Goal: Communication & Community: Answer question/provide support

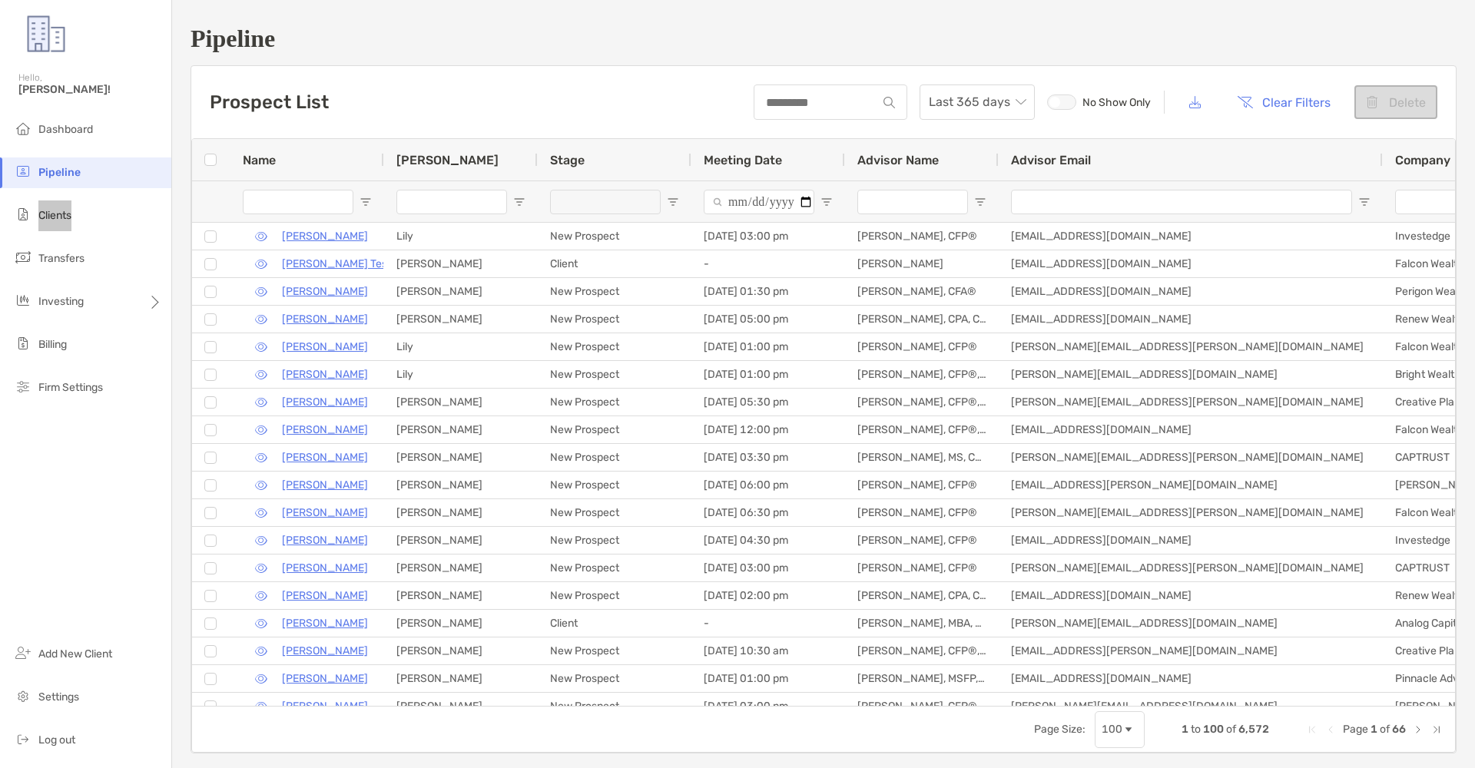
scroll to position [0, 1]
drag, startPoint x: 0, startPoint y: 0, endPoint x: 55, endPoint y: 211, distance: 218.3
click at [55, 211] on span "Clients" at bounding box center [54, 215] width 33 height 13
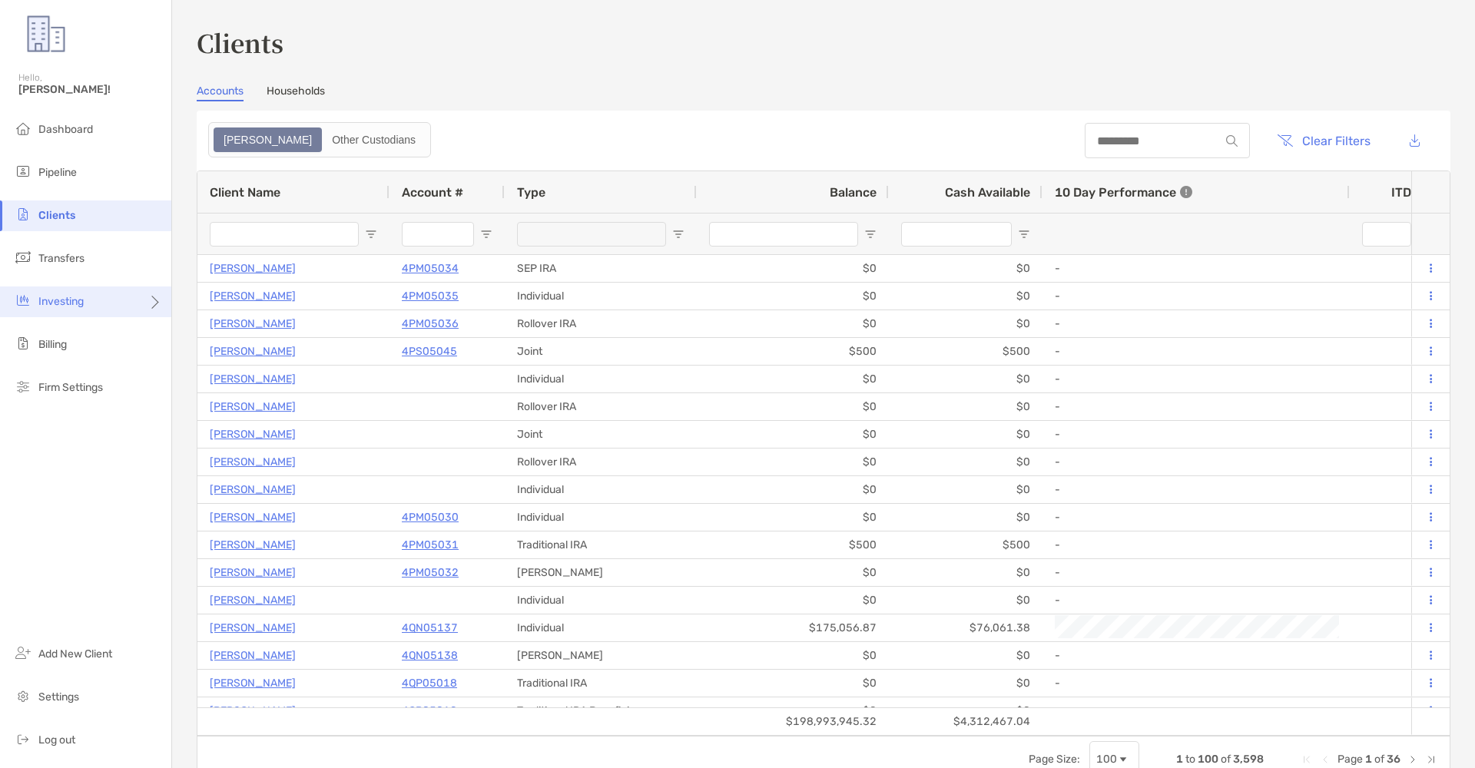
click at [110, 306] on div "Investing" at bounding box center [85, 301] width 171 height 31
click at [216, 303] on span "Portfolios" at bounding box center [208, 301] width 47 height 13
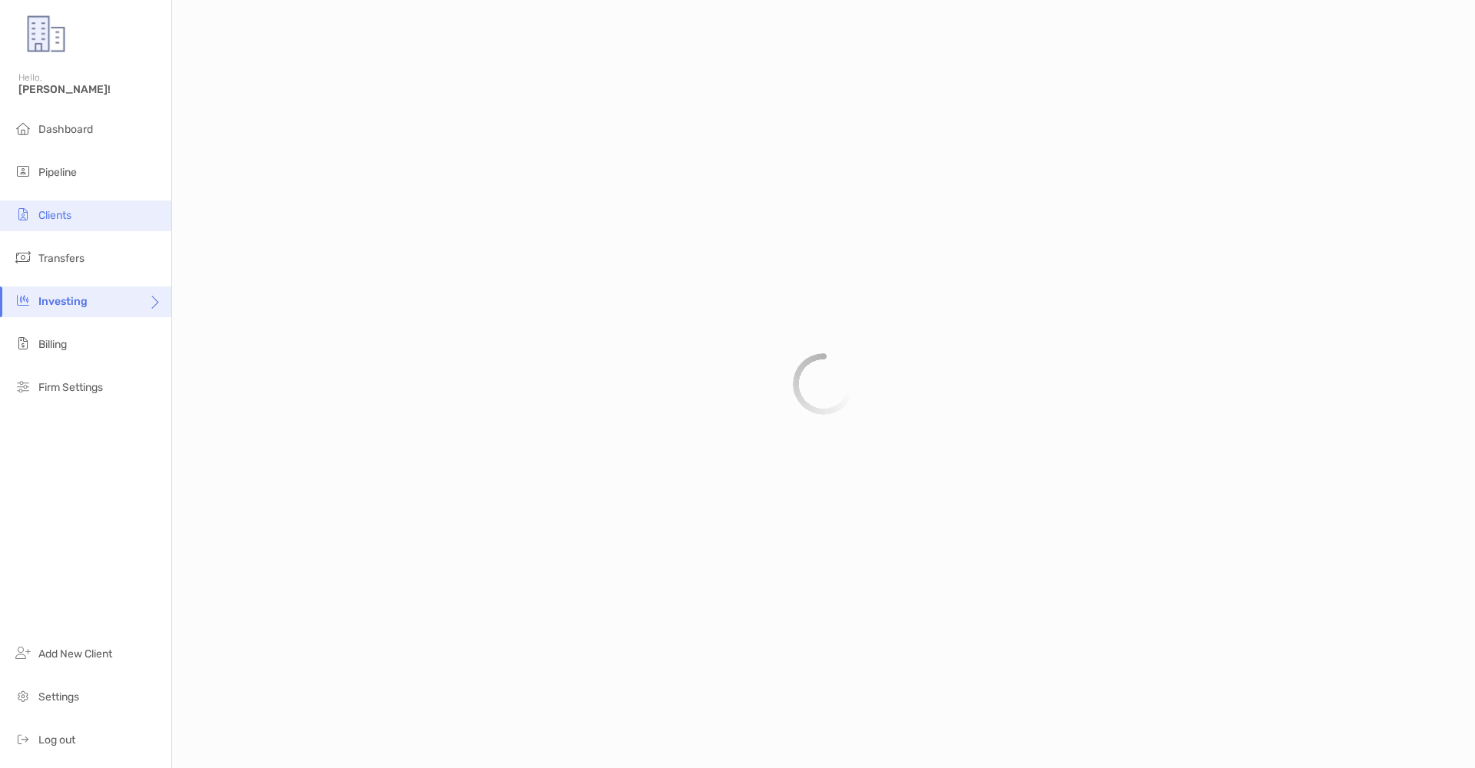
drag, startPoint x: 70, startPoint y: 243, endPoint x: 74, endPoint y: 220, distance: 22.6
click at [70, 243] on ul "Dashboard Pipeline Clients Transfers Investing Billing Firm Settings" at bounding box center [85, 264] width 171 height 301
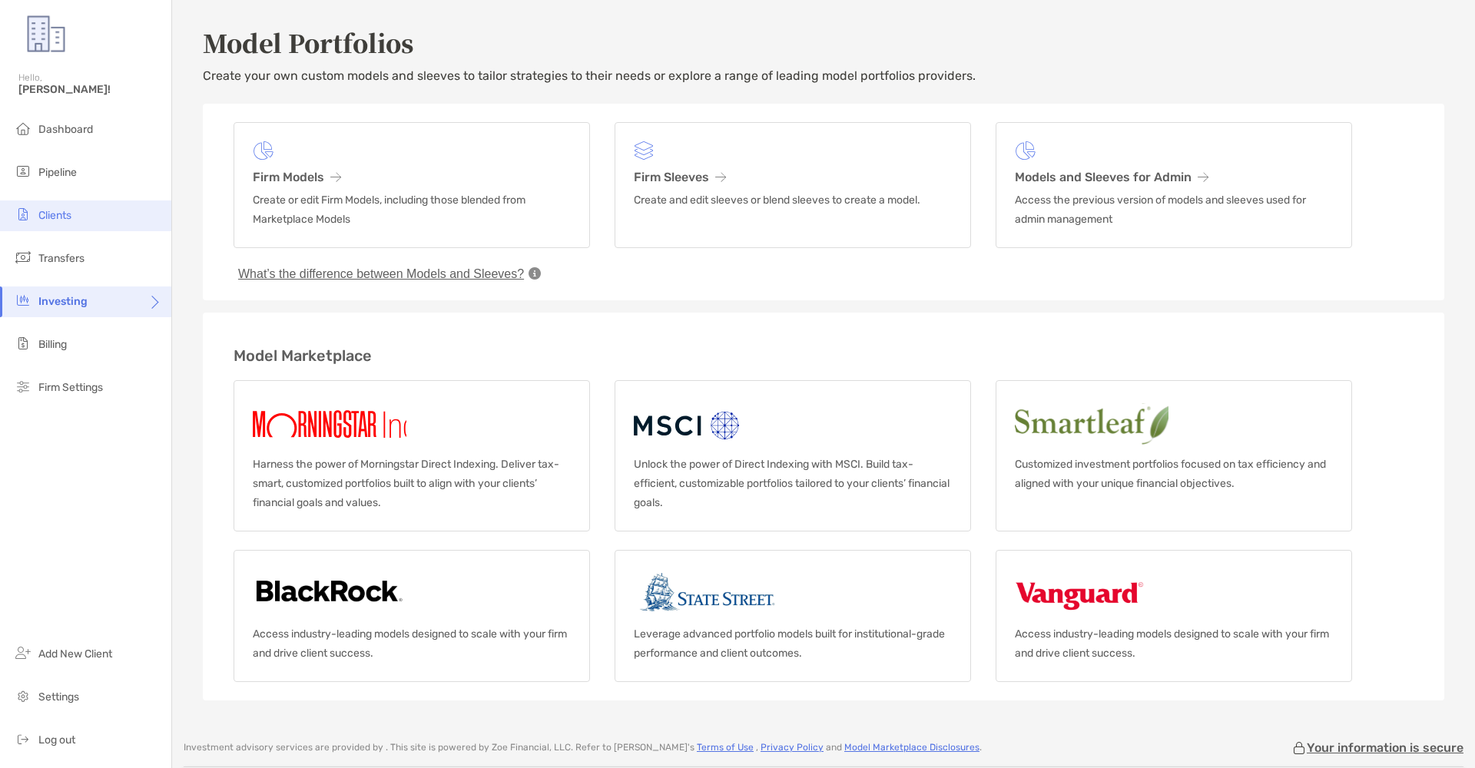
click at [74, 219] on li "Clients" at bounding box center [85, 215] width 171 height 31
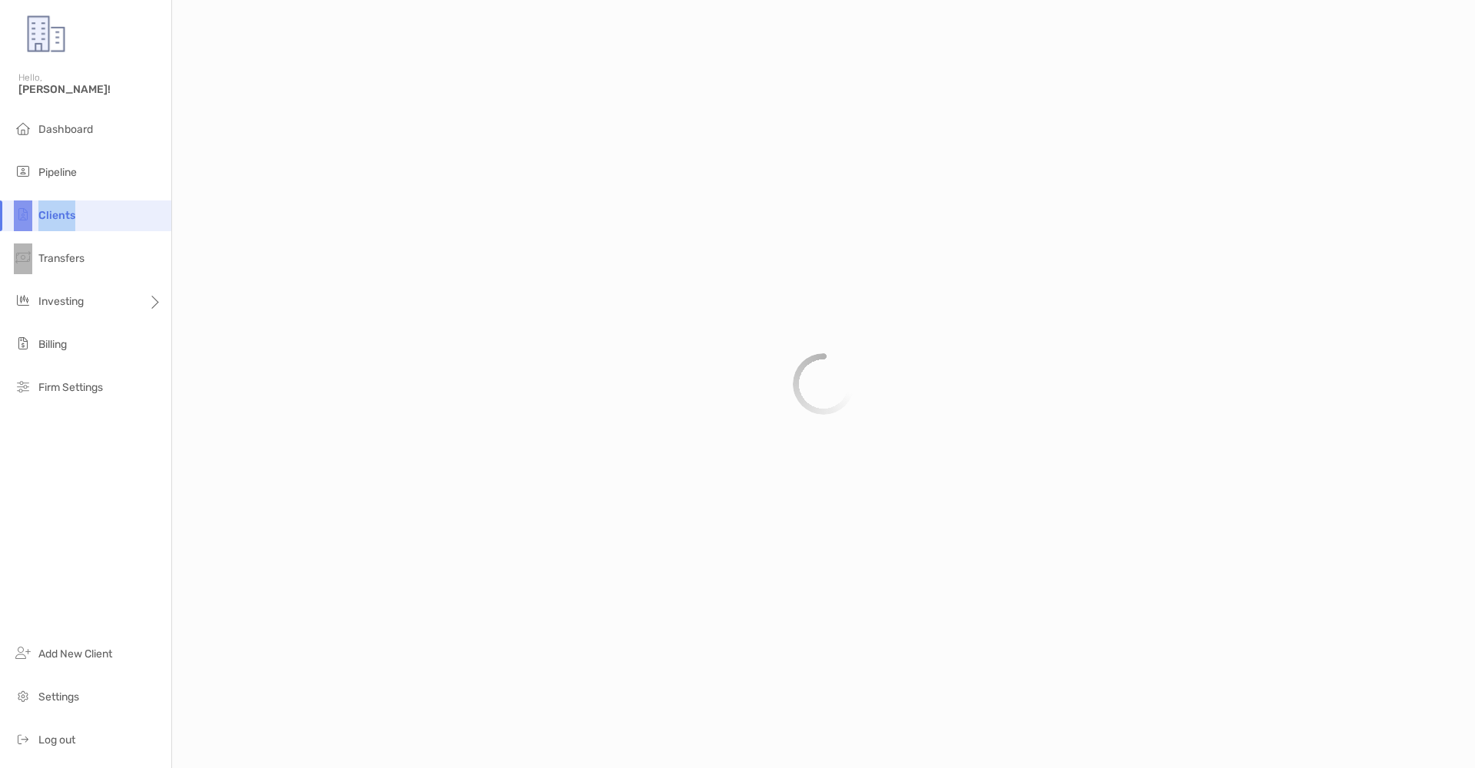
click at [74, 219] on span "Clients" at bounding box center [56, 215] width 37 height 13
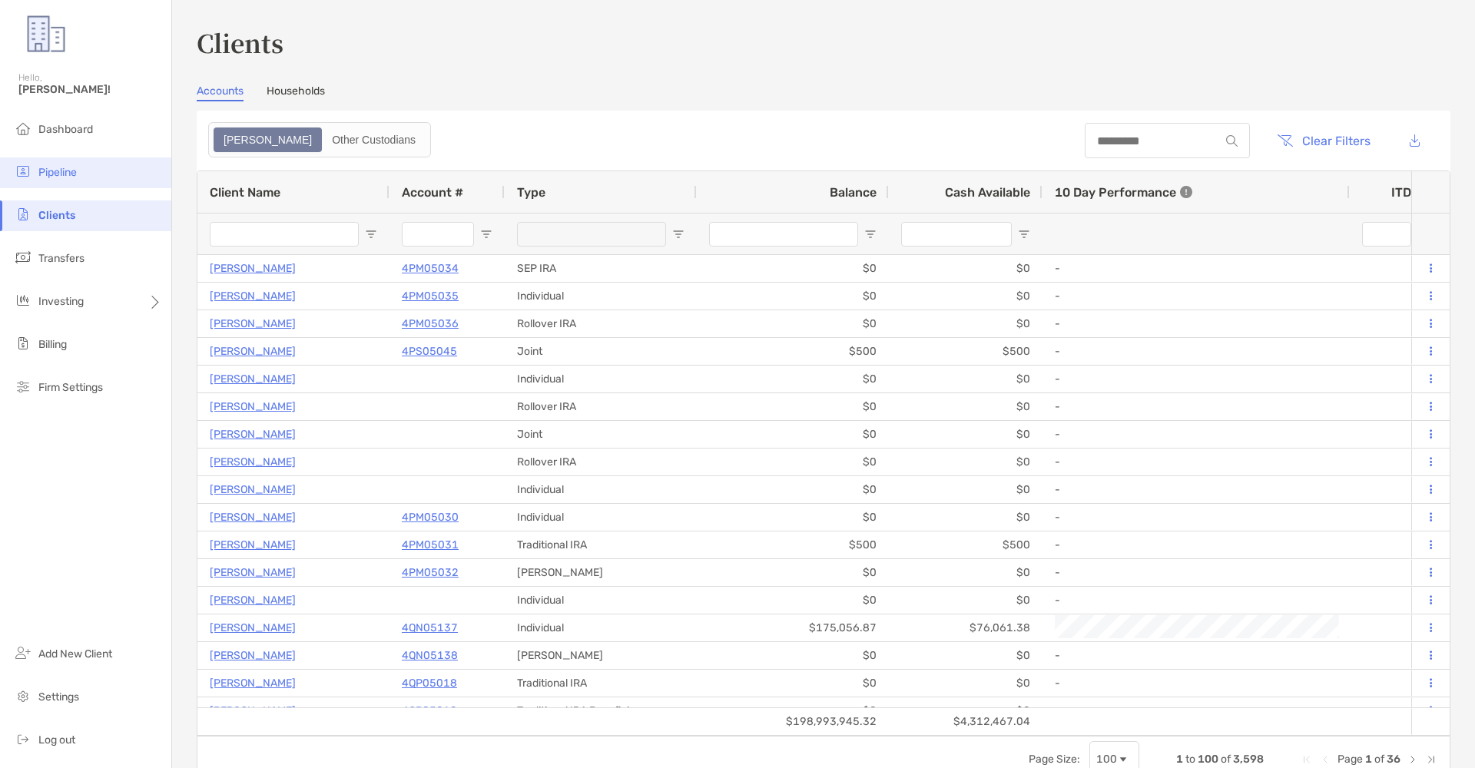
click at [122, 164] on li "Pipeline" at bounding box center [85, 172] width 171 height 31
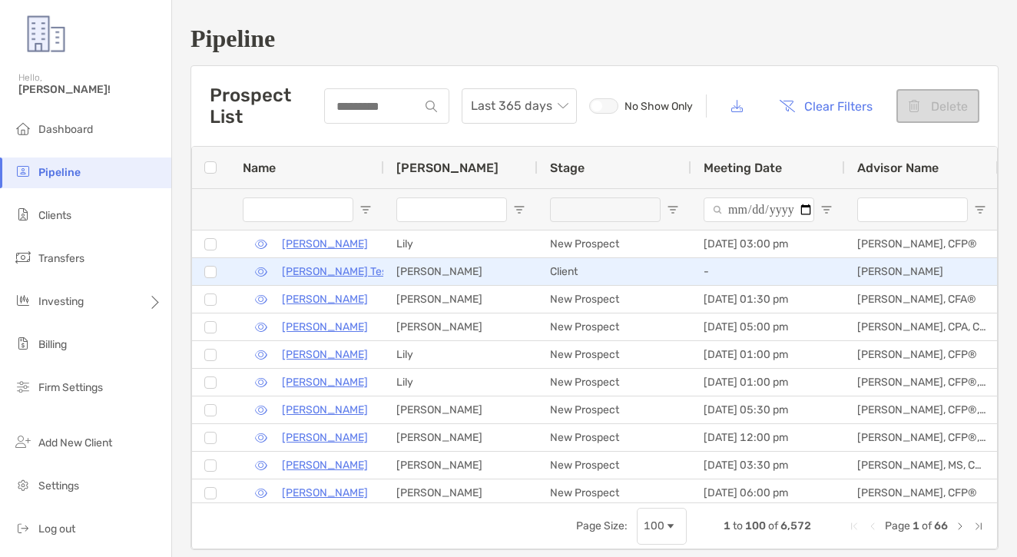
click at [322, 266] on p "[PERSON_NAME] Test" at bounding box center [336, 271] width 109 height 19
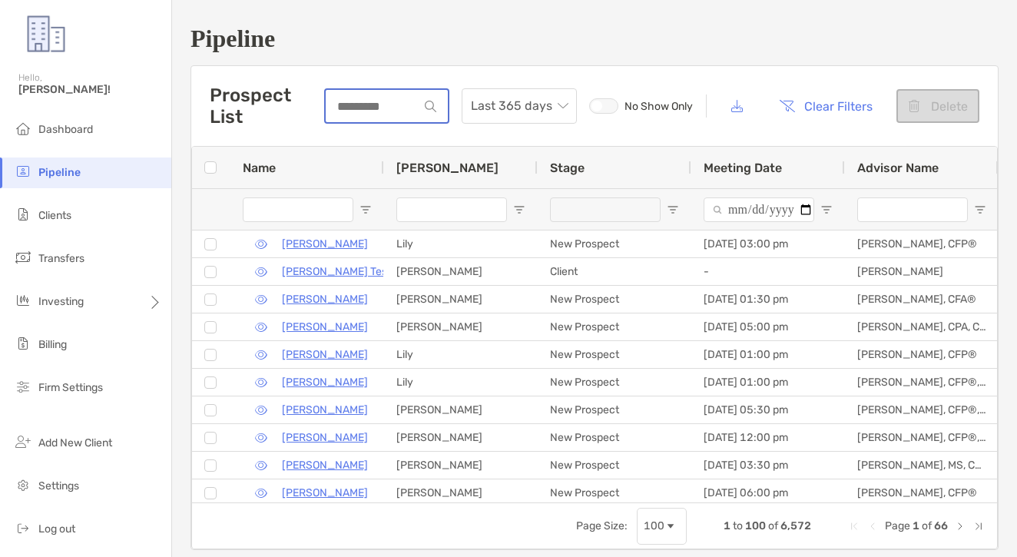
click at [371, 104] on input at bounding box center [373, 106] width 94 height 13
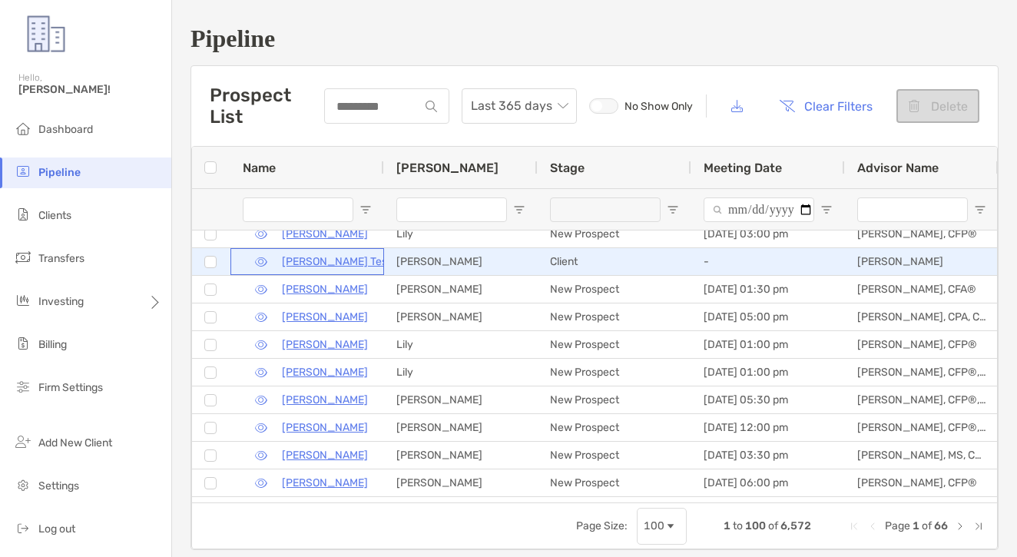
scroll to position [10, 0]
drag, startPoint x: 315, startPoint y: 263, endPoint x: 260, endPoint y: 313, distance: 74.5
click at [296, 265] on p "[PERSON_NAME] Test" at bounding box center [336, 261] width 109 height 19
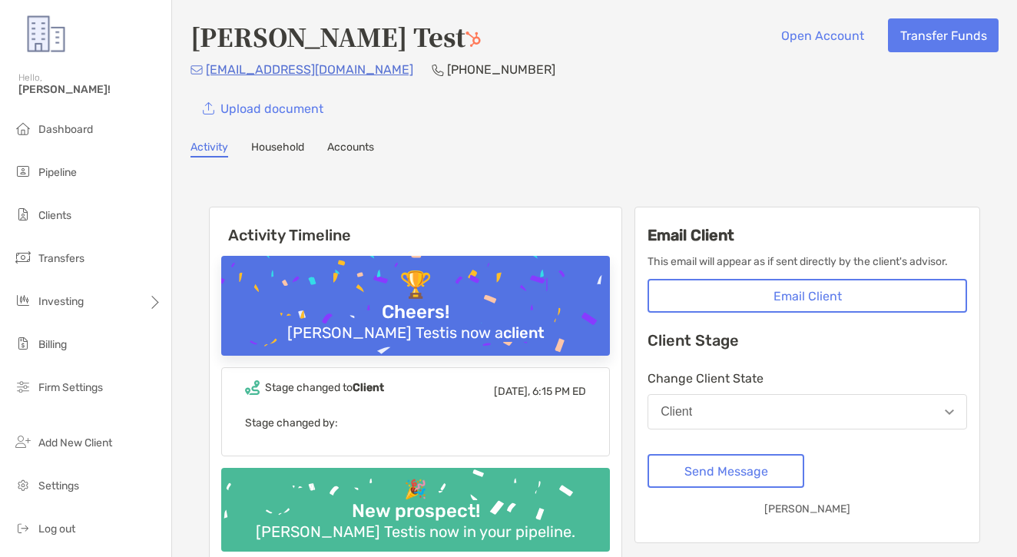
click at [875, 310] on button "Email Client" at bounding box center [807, 296] width 320 height 34
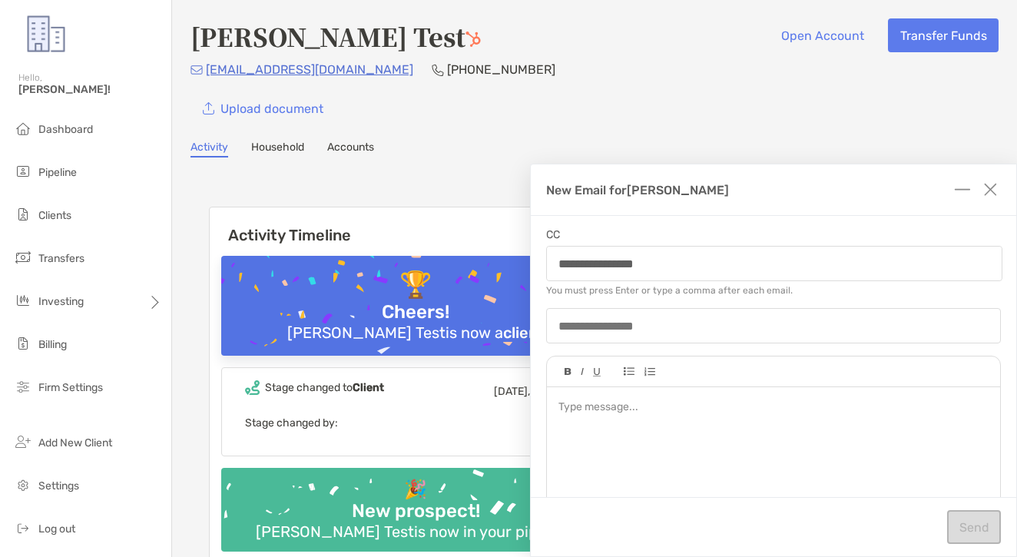
click at [989, 247] on input "**********" at bounding box center [774, 264] width 455 height 34
click at [980, 260] on input "**********" at bounding box center [774, 264] width 455 height 34
click at [908, 256] on input "**********" at bounding box center [774, 264] width 455 height 34
type input "**********"
click at [957, 312] on div at bounding box center [773, 325] width 455 height 35
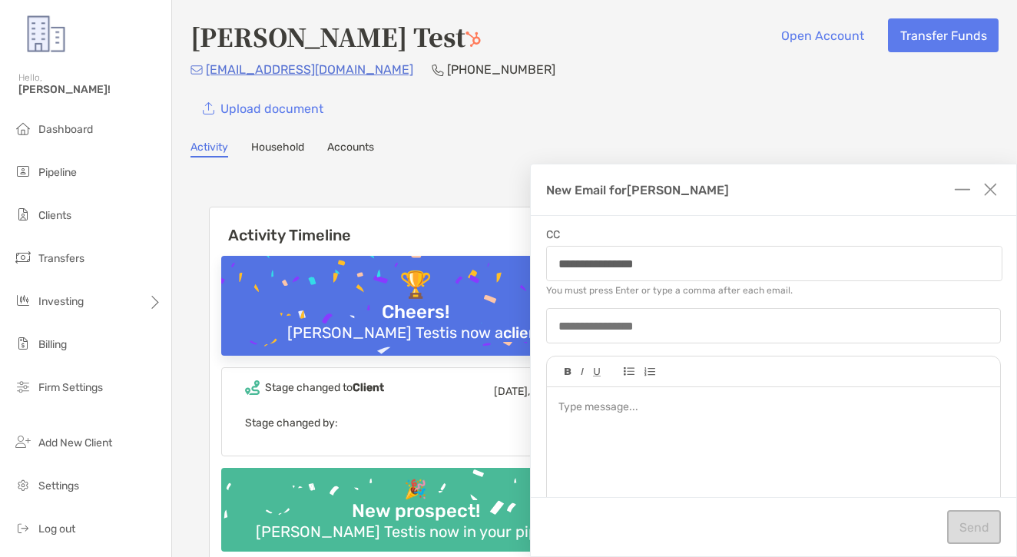
click at [936, 333] on div at bounding box center [773, 325] width 455 height 35
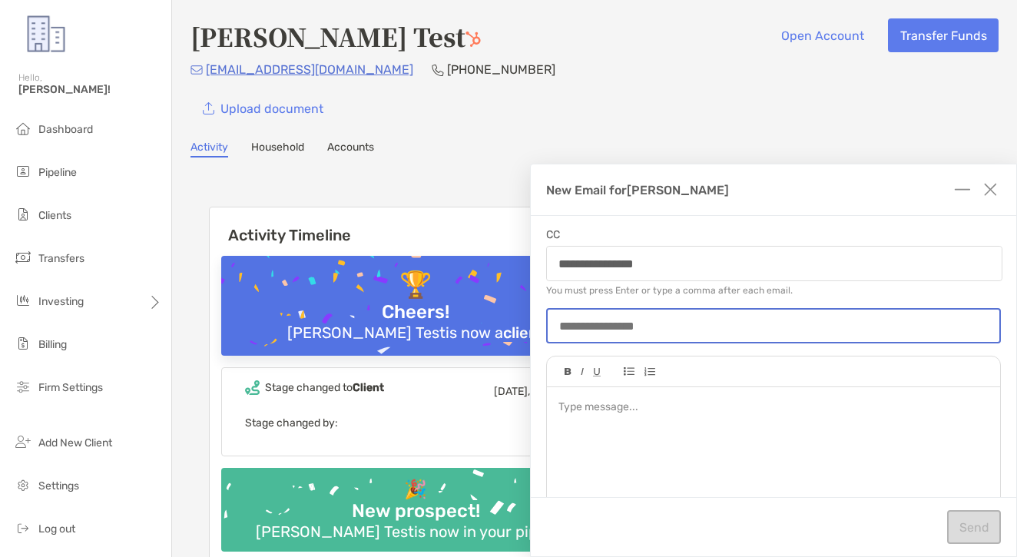
click at [654, 320] on input at bounding box center [774, 326] width 452 height 13
type input "****"
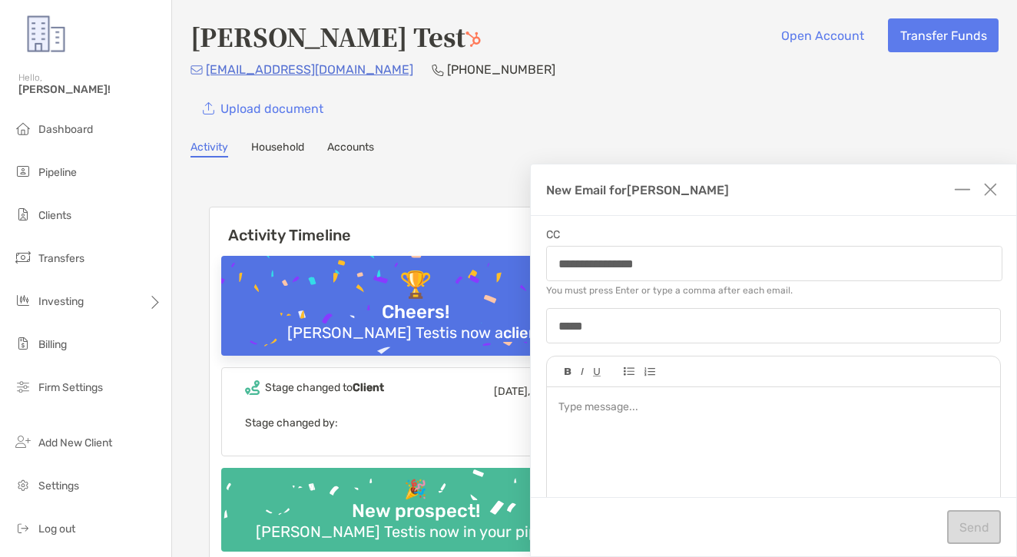
click at [704, 403] on div at bounding box center [772, 407] width 429 height 16
click at [682, 269] on input "**********" at bounding box center [774, 264] width 455 height 34
click at [987, 526] on button "Send" at bounding box center [974, 527] width 54 height 34
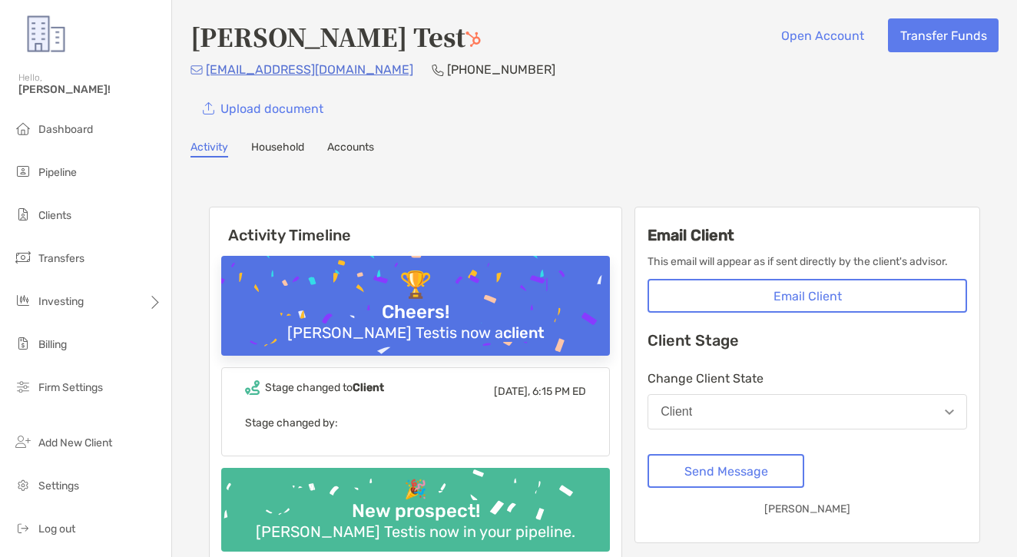
click at [869, 283] on button "Email Client" at bounding box center [807, 296] width 320 height 34
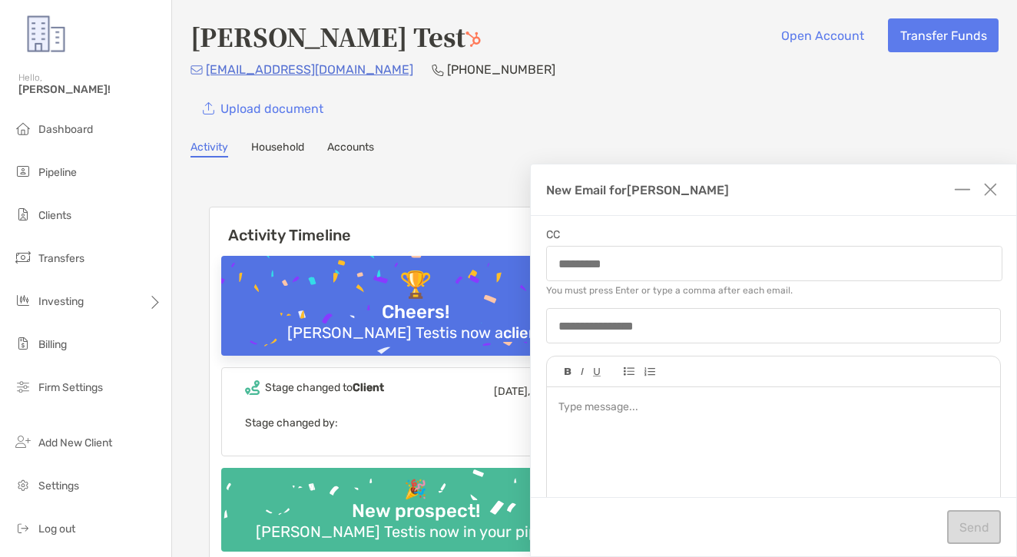
scroll to position [1, 0]
click at [96, 137] on li "Dashboard" at bounding box center [85, 129] width 171 height 31
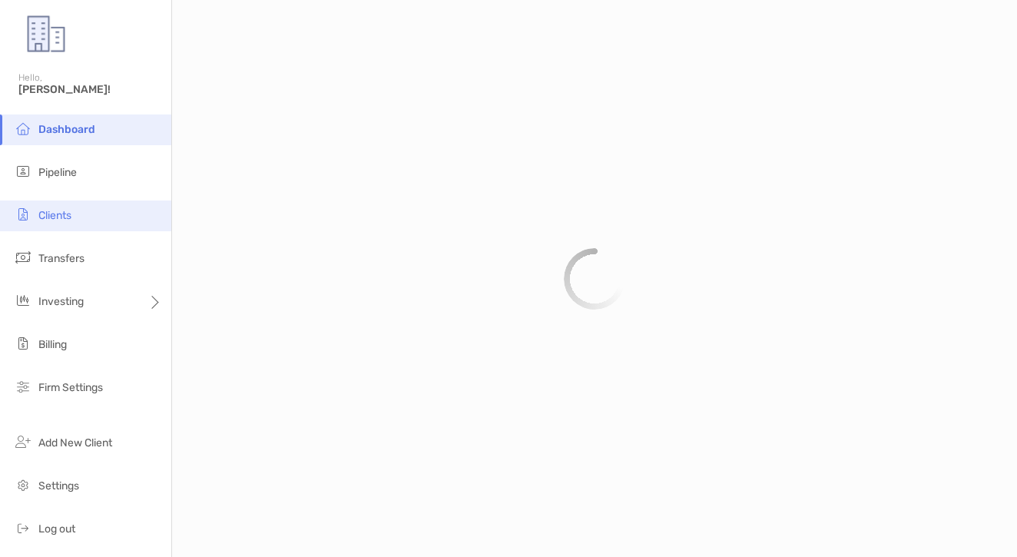
click at [52, 207] on li "Clients" at bounding box center [85, 215] width 171 height 31
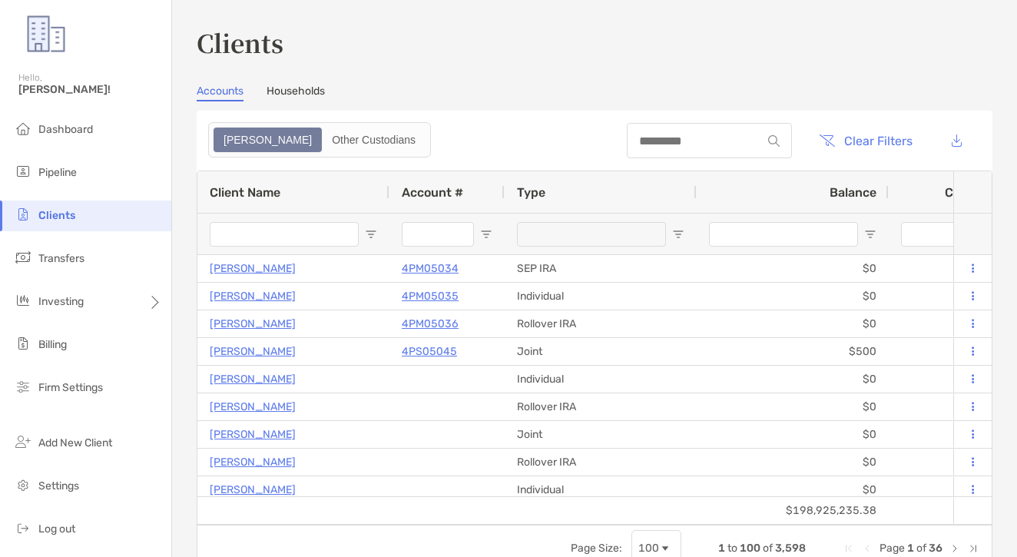
click at [677, 127] on div at bounding box center [709, 140] width 165 height 35
click at [672, 135] on input at bounding box center [694, 140] width 134 height 13
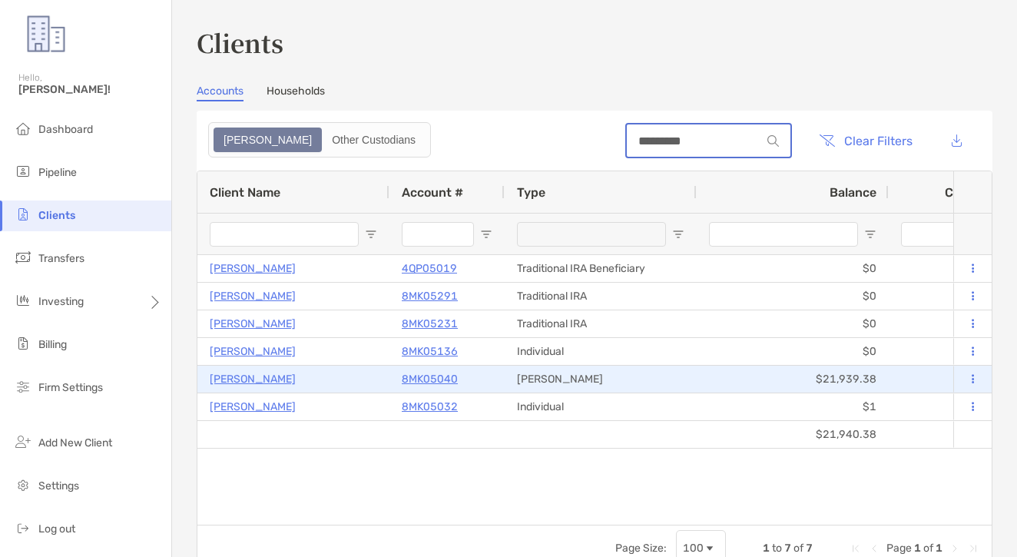
type input "*********"
click at [450, 380] on p "8MK05040" at bounding box center [430, 378] width 56 height 19
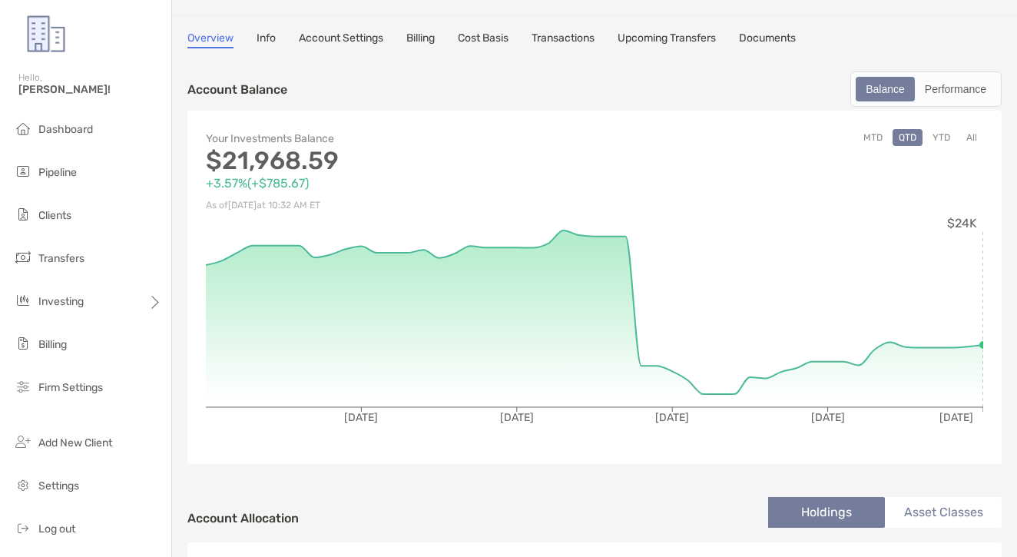
scroll to position [51, 0]
click at [121, 154] on ul "Dashboard Pipeline Clients Transfers Investing Billing Firm Settings" at bounding box center [85, 264] width 171 height 301
click at [118, 111] on div "Hello, [PERSON_NAME]!" at bounding box center [85, 93] width 171 height 44
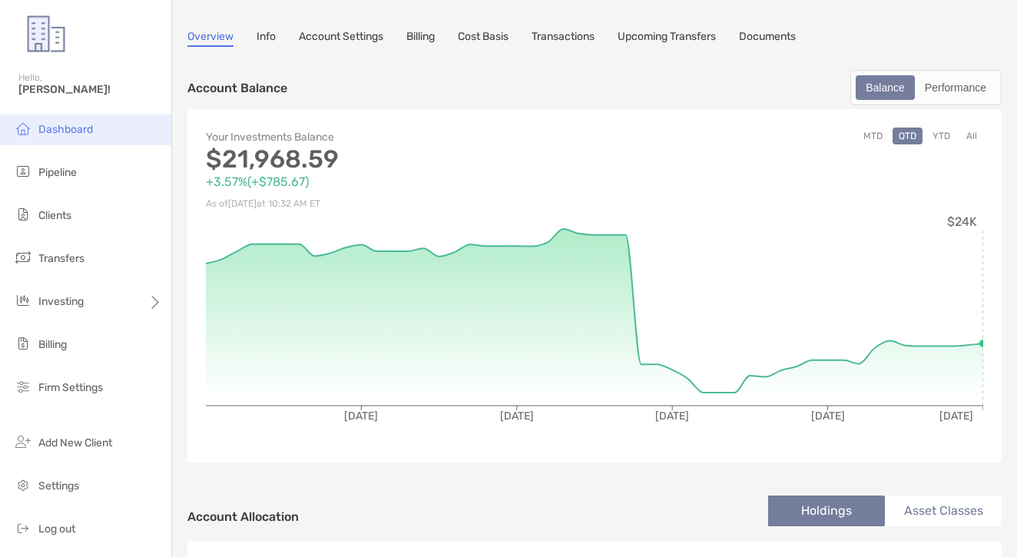
click at [71, 127] on span "Dashboard" at bounding box center [65, 129] width 55 height 13
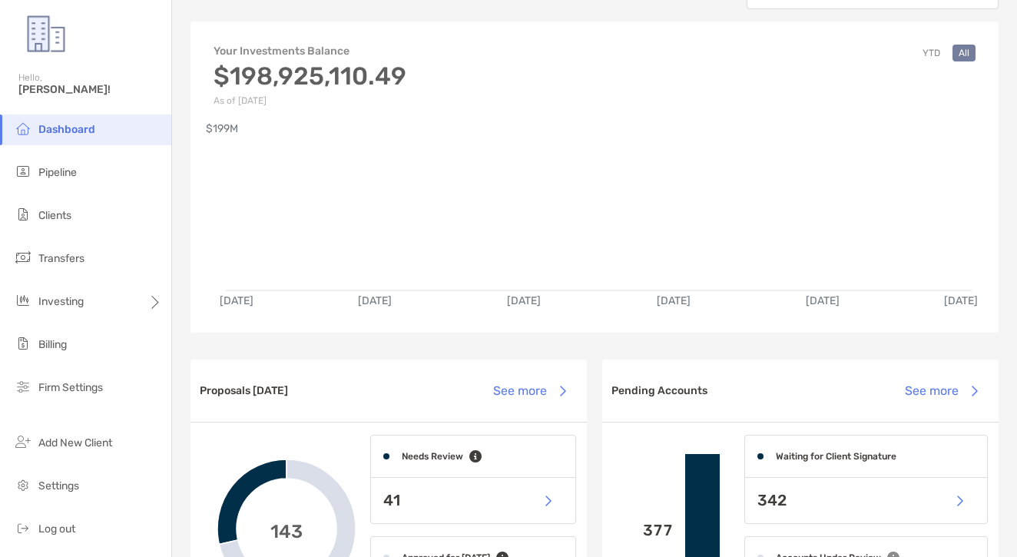
scroll to position [1073, 0]
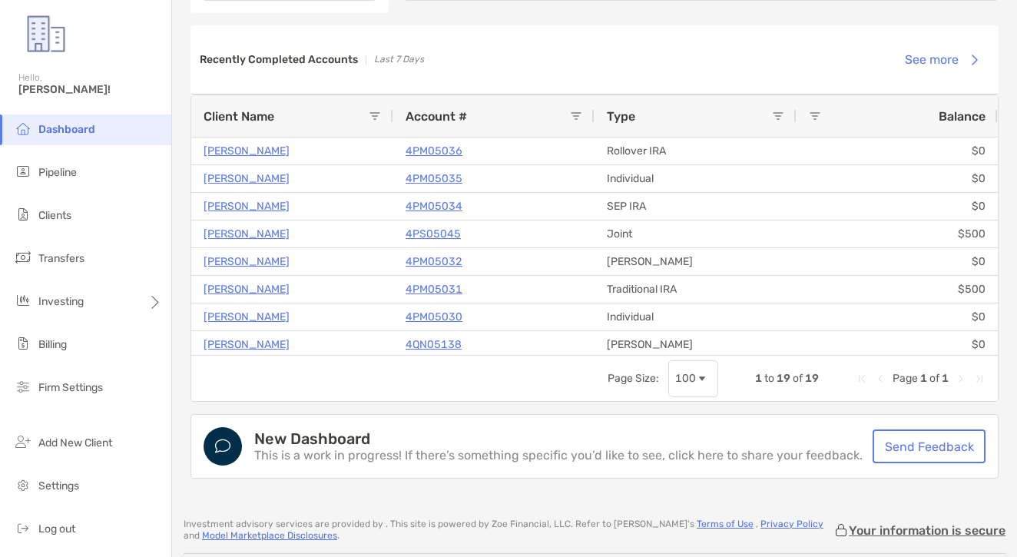
click at [92, 200] on ul "Dashboard Pipeline Clients Transfers Investing Billing Firm Settings" at bounding box center [85, 264] width 171 height 301
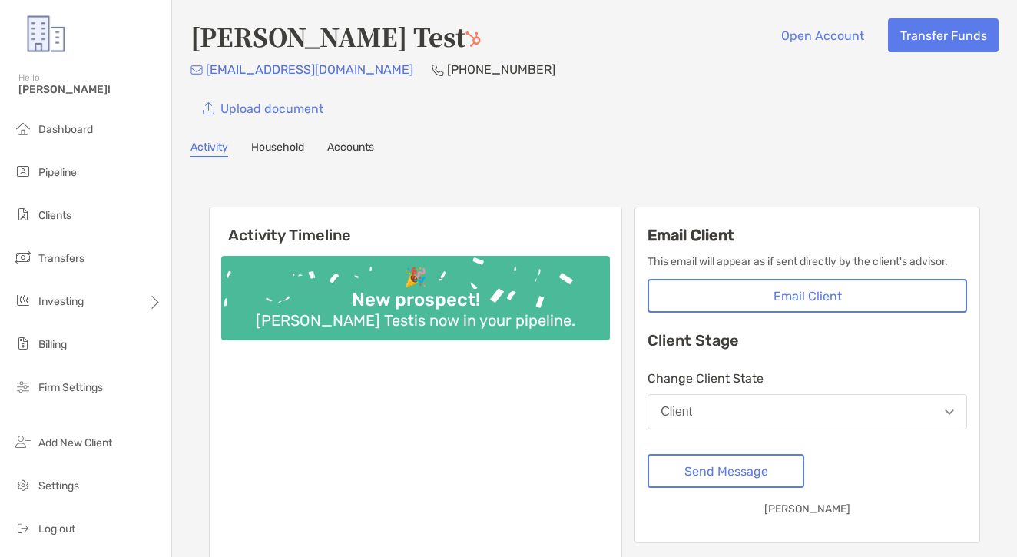
click at [776, 295] on button "Email Client" at bounding box center [807, 296] width 320 height 34
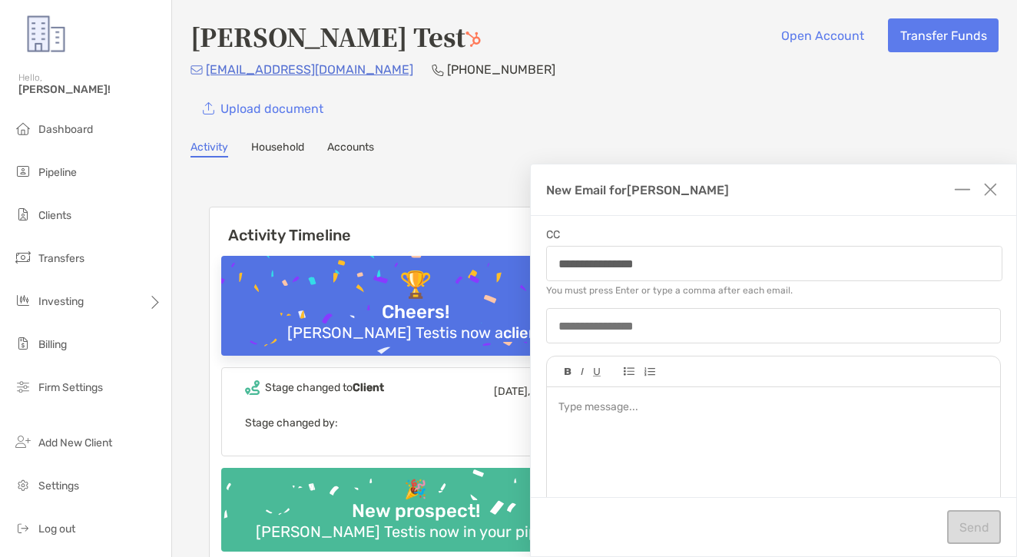
type input "**********"
click at [678, 339] on div at bounding box center [773, 325] width 455 height 35
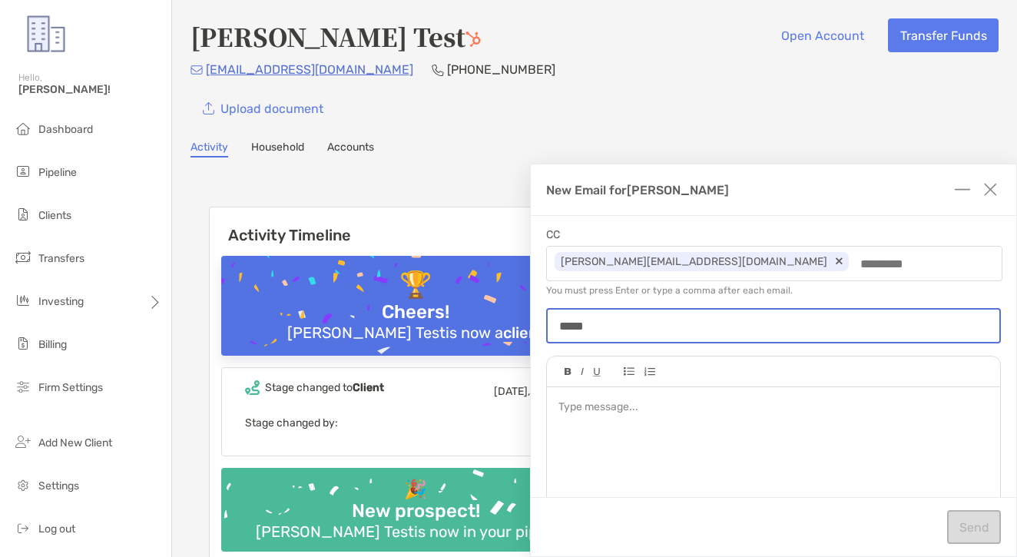
type input "****"
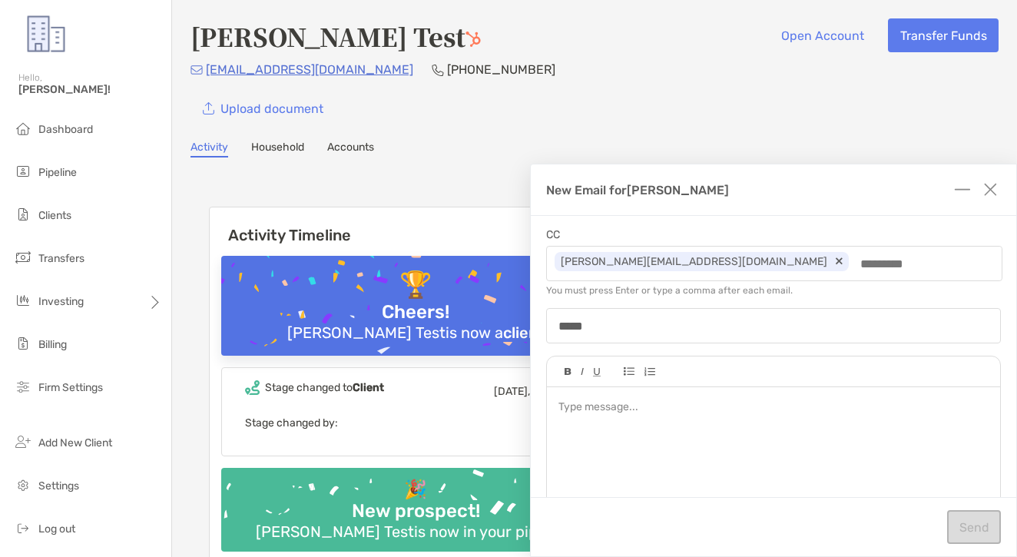
click at [674, 417] on div at bounding box center [773, 459] width 453 height 144
click at [995, 524] on button "Send" at bounding box center [974, 527] width 54 height 34
